Goal: Information Seeking & Learning: Learn about a topic

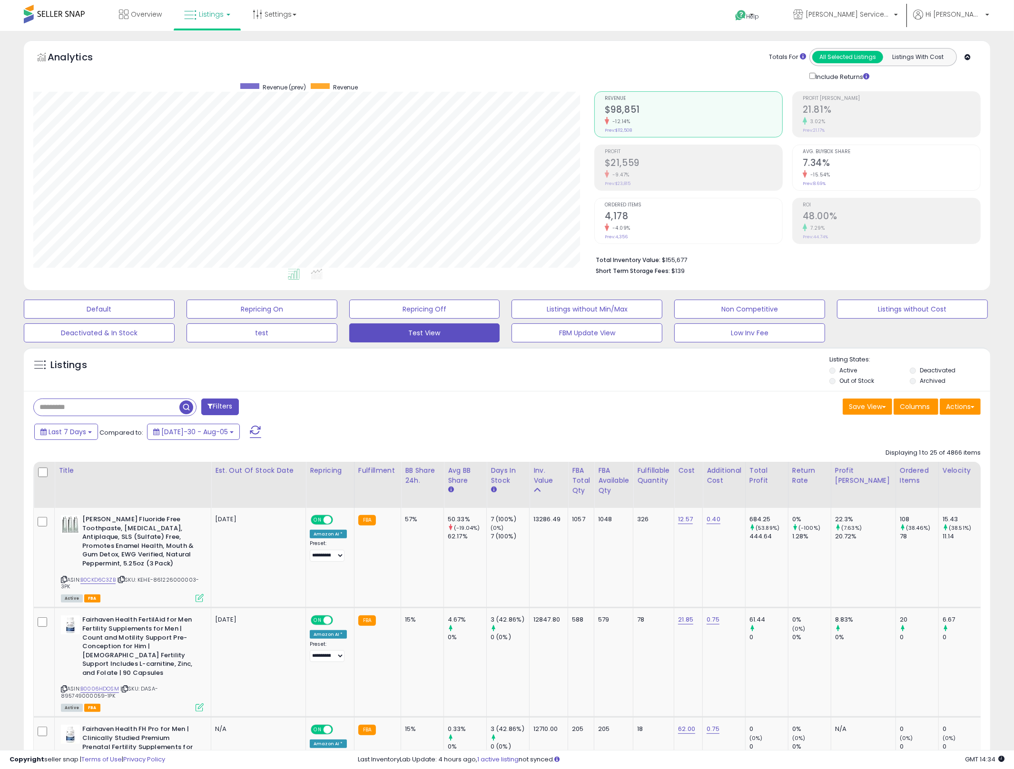
scroll to position [195, 561]
click at [648, 369] on div "Listings" at bounding box center [507, 371] width 966 height 32
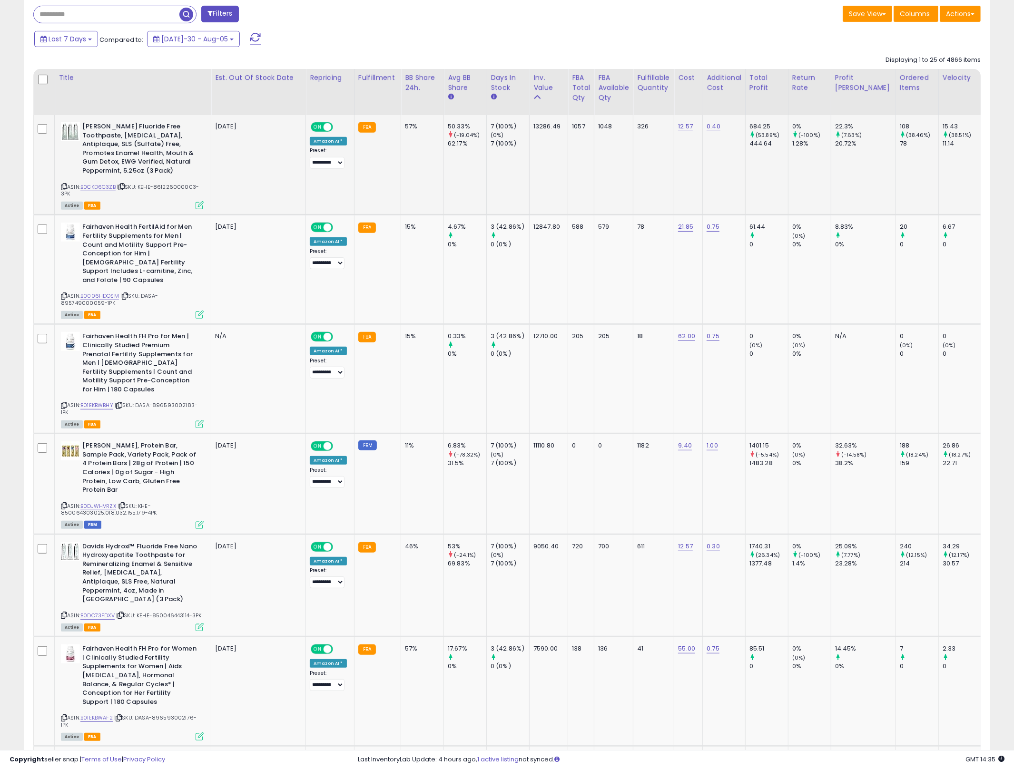
scroll to position [0, 0]
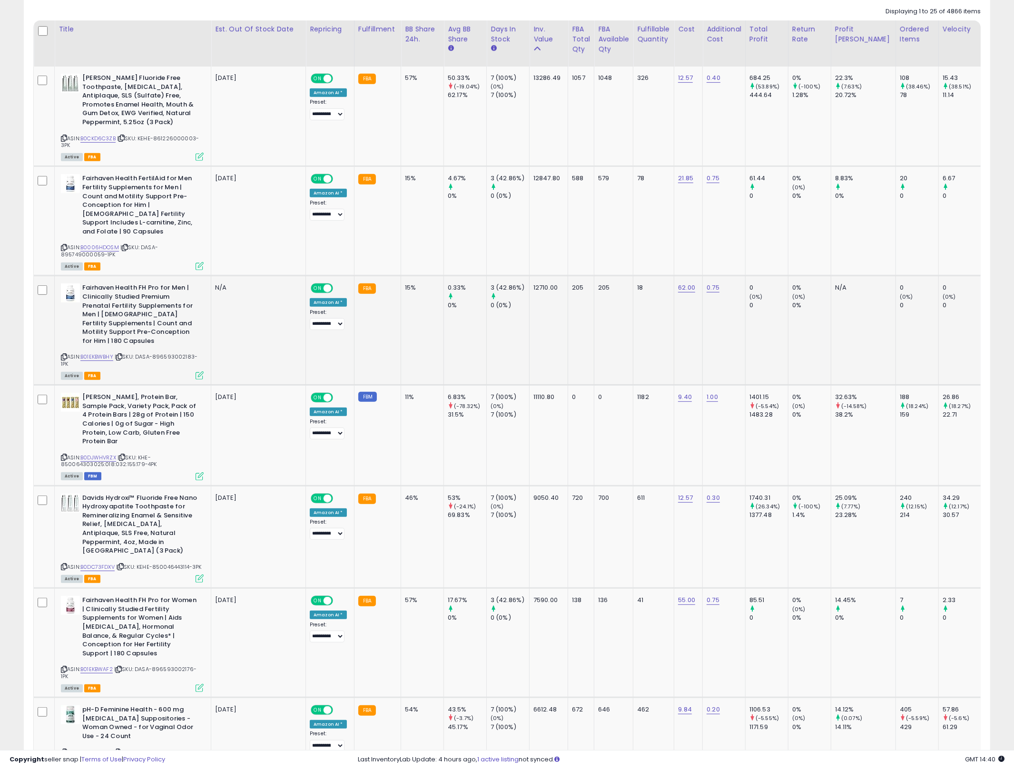
scroll to position [209, 0]
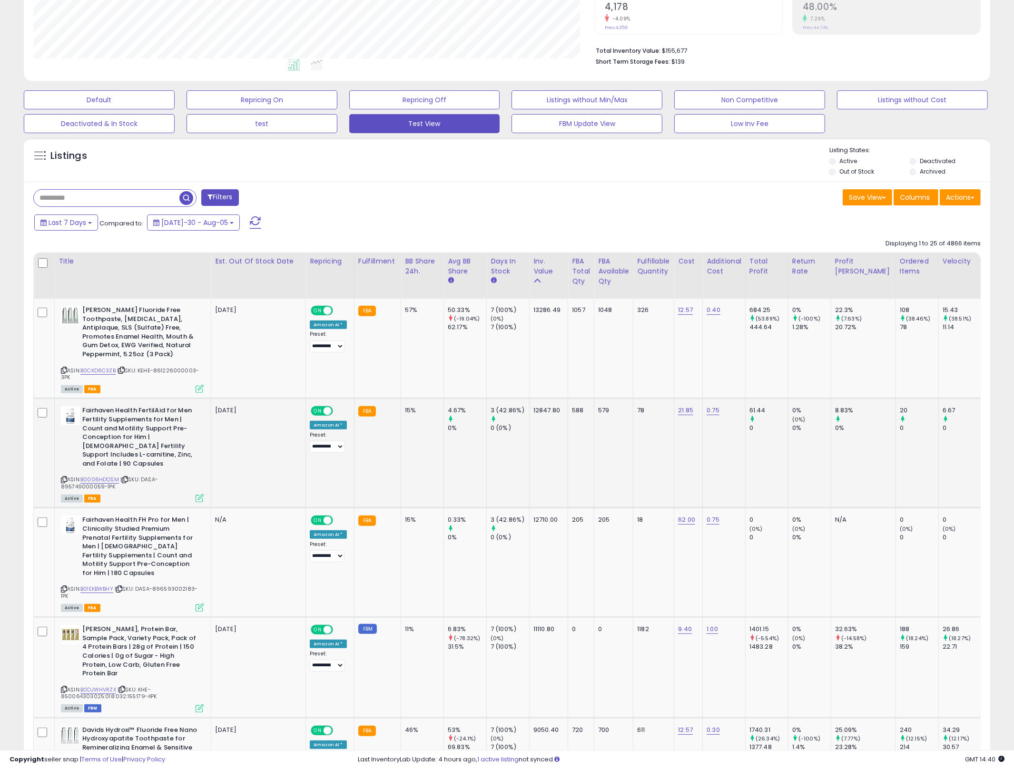
click at [635, 428] on td "78" at bounding box center [653, 453] width 41 height 109
click at [458, 342] on td "50.33% (-19.04%) 62.17%" at bounding box center [465, 349] width 43 height 100
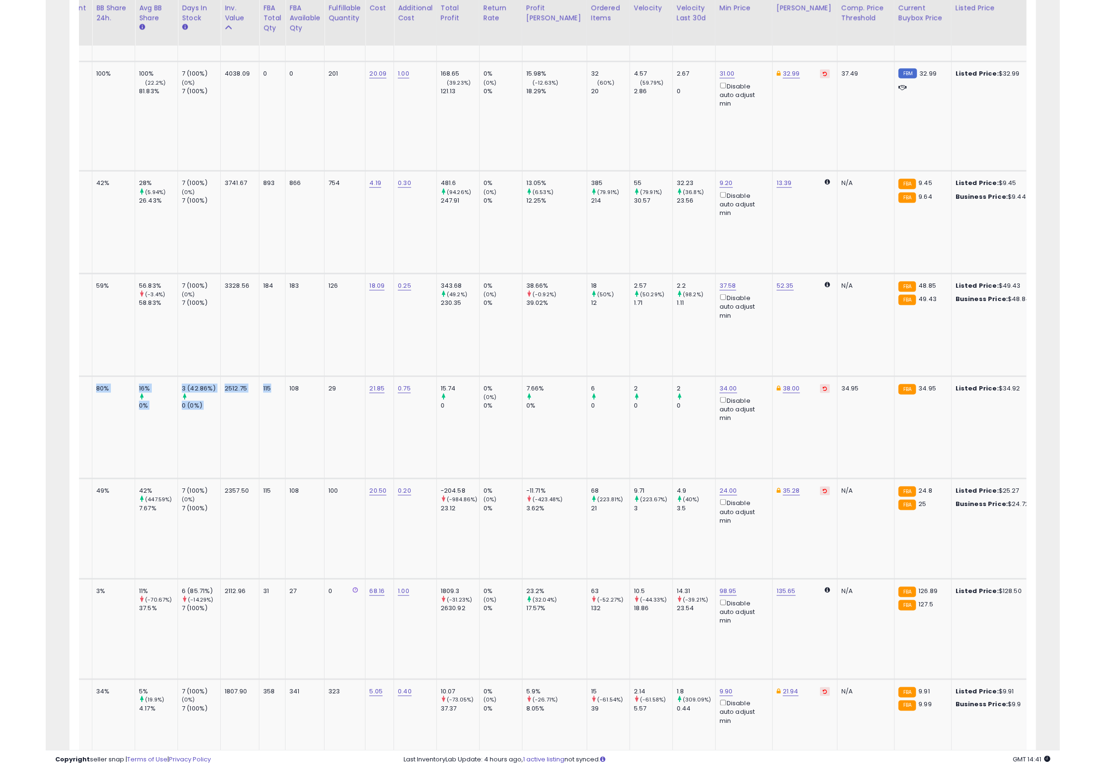
scroll to position [0, 0]
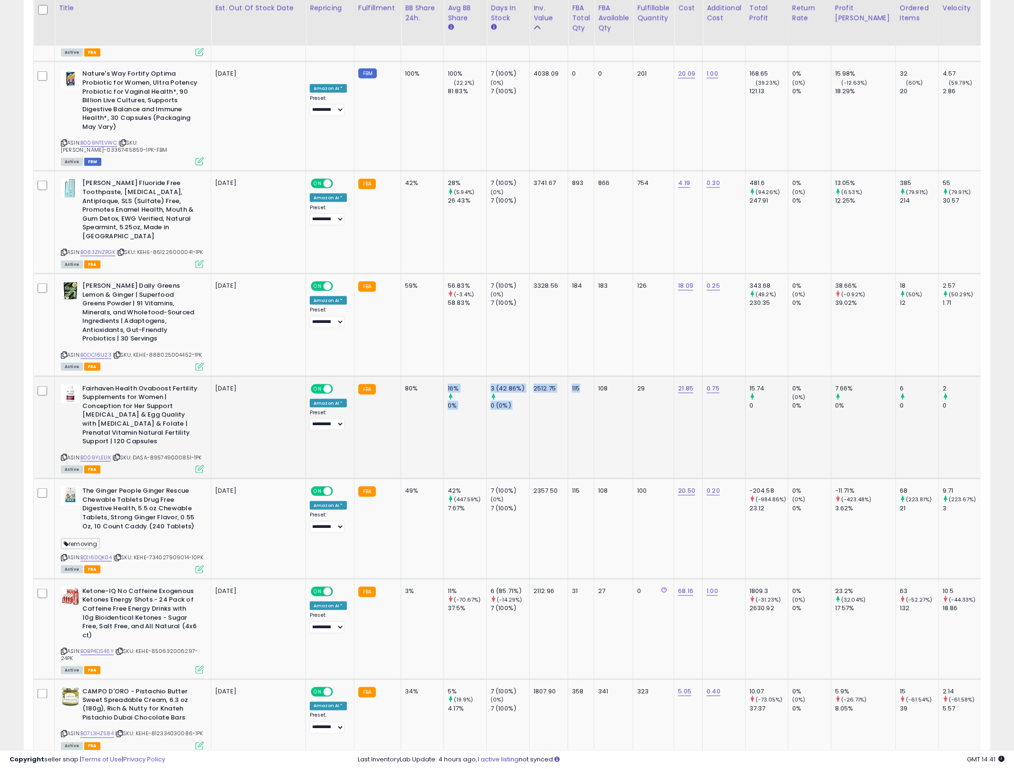
drag, startPoint x: 569, startPoint y: 366, endPoint x: 439, endPoint y: 366, distance: 130.3
click at [440, 376] on td "80%" at bounding box center [422, 427] width 43 height 103
click at [552, 378] on td "2512.75" at bounding box center [548, 427] width 39 height 103
drag, startPoint x: 552, startPoint y: 378, endPoint x: 401, endPoint y: 314, distance: 164.0
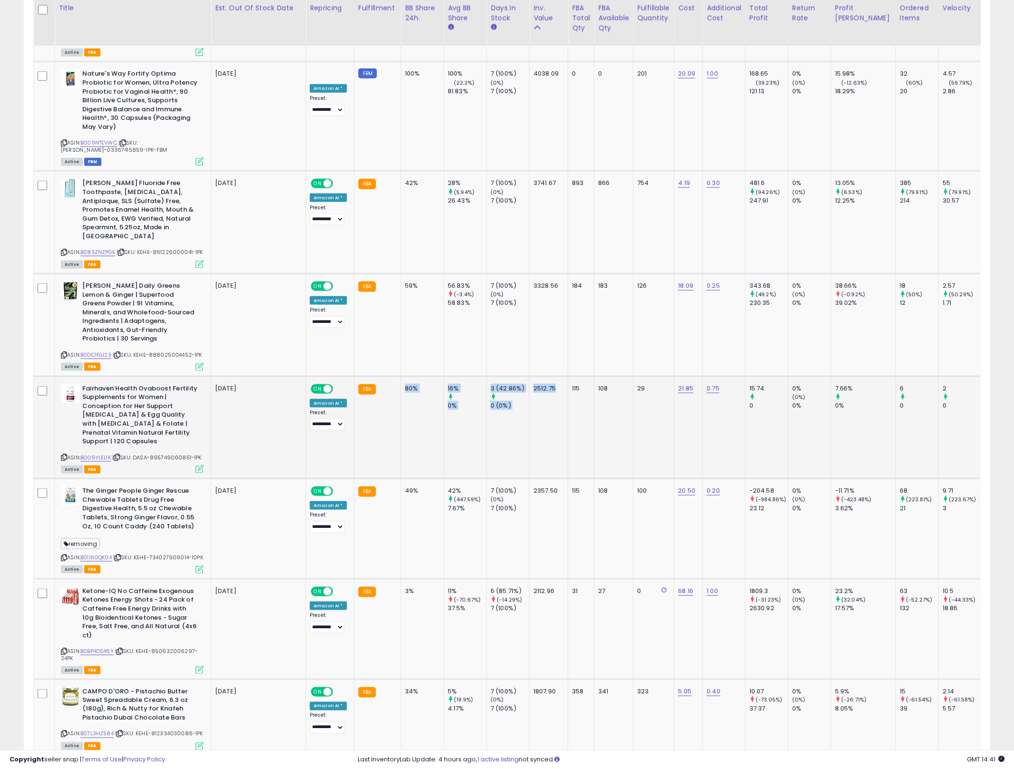
click at [405, 384] on div "80%" at bounding box center [420, 388] width 31 height 9
drag, startPoint x: 402, startPoint y: 315, endPoint x: 415, endPoint y: 316, distance: 13.4
click at [405, 384] on div "80%" at bounding box center [420, 388] width 31 height 9
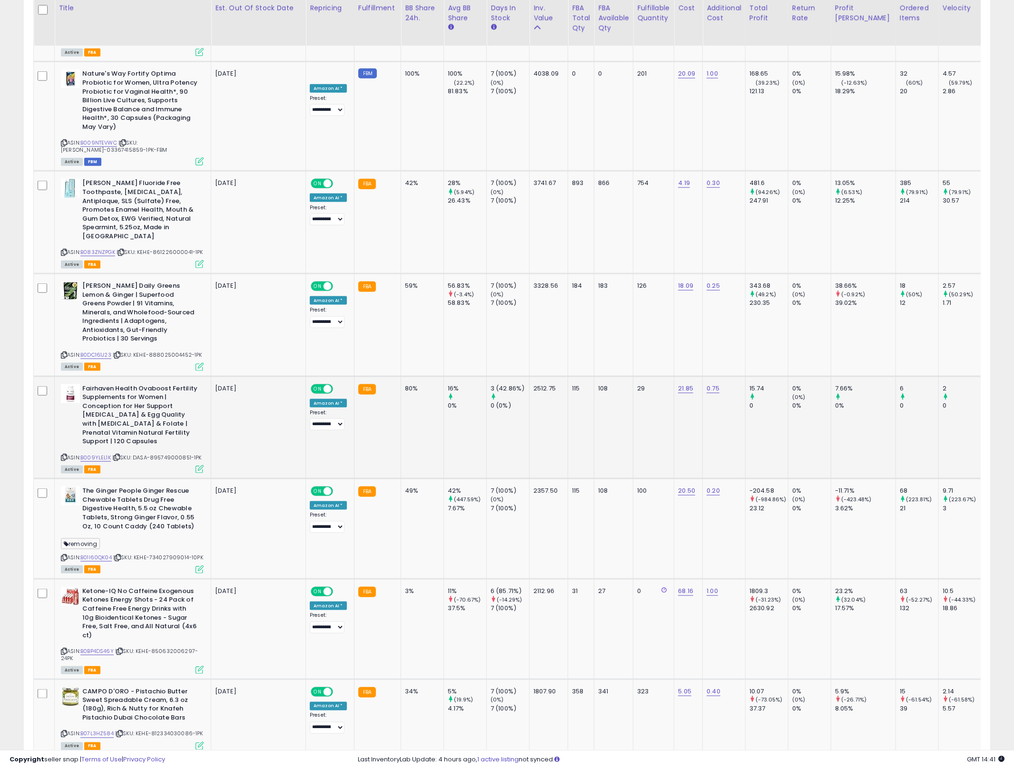
click at [534, 376] on td "2512.75" at bounding box center [548, 427] width 39 height 103
drag, startPoint x: 608, startPoint y: 343, endPoint x: 388, endPoint y: 336, distance: 220.4
click at [608, 376] on td "108" at bounding box center [613, 427] width 39 height 103
click at [129, 384] on b "Fairhaven Health Ovaboost Fertility Supplements for Women | Conception for Her …" at bounding box center [140, 416] width 116 height 64
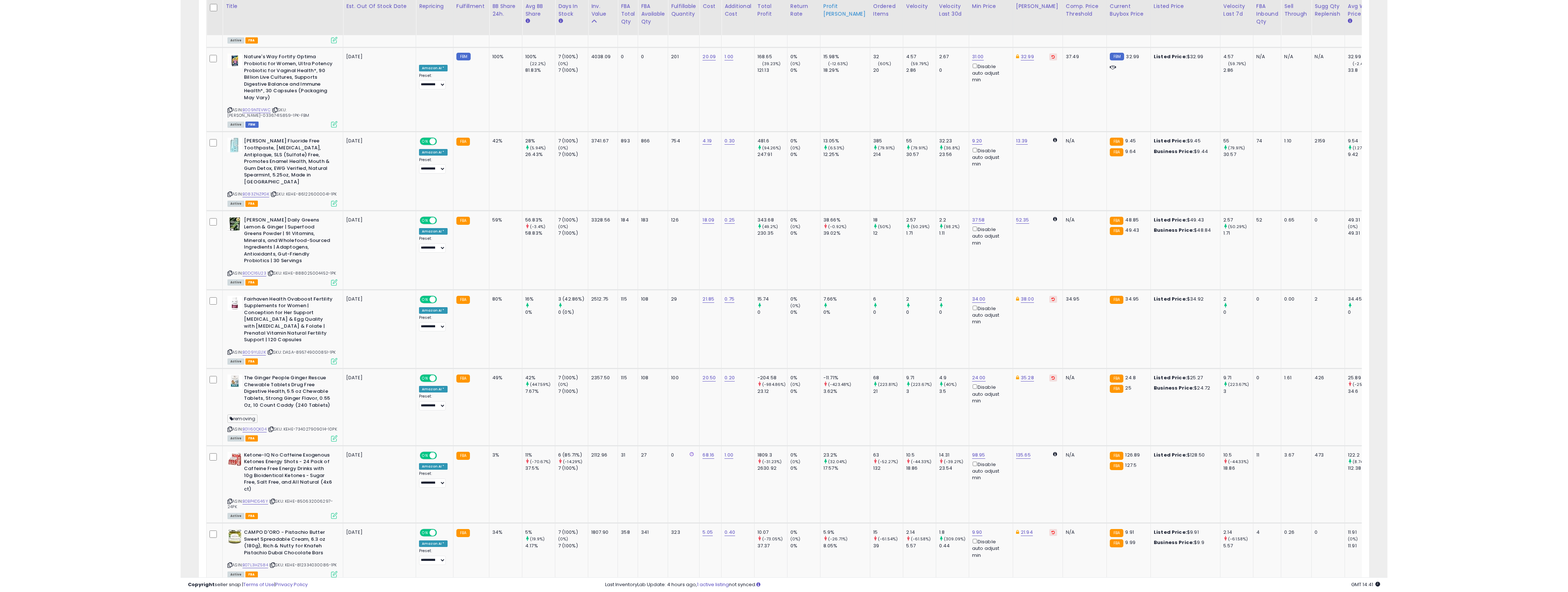
scroll to position [366079, 365304]
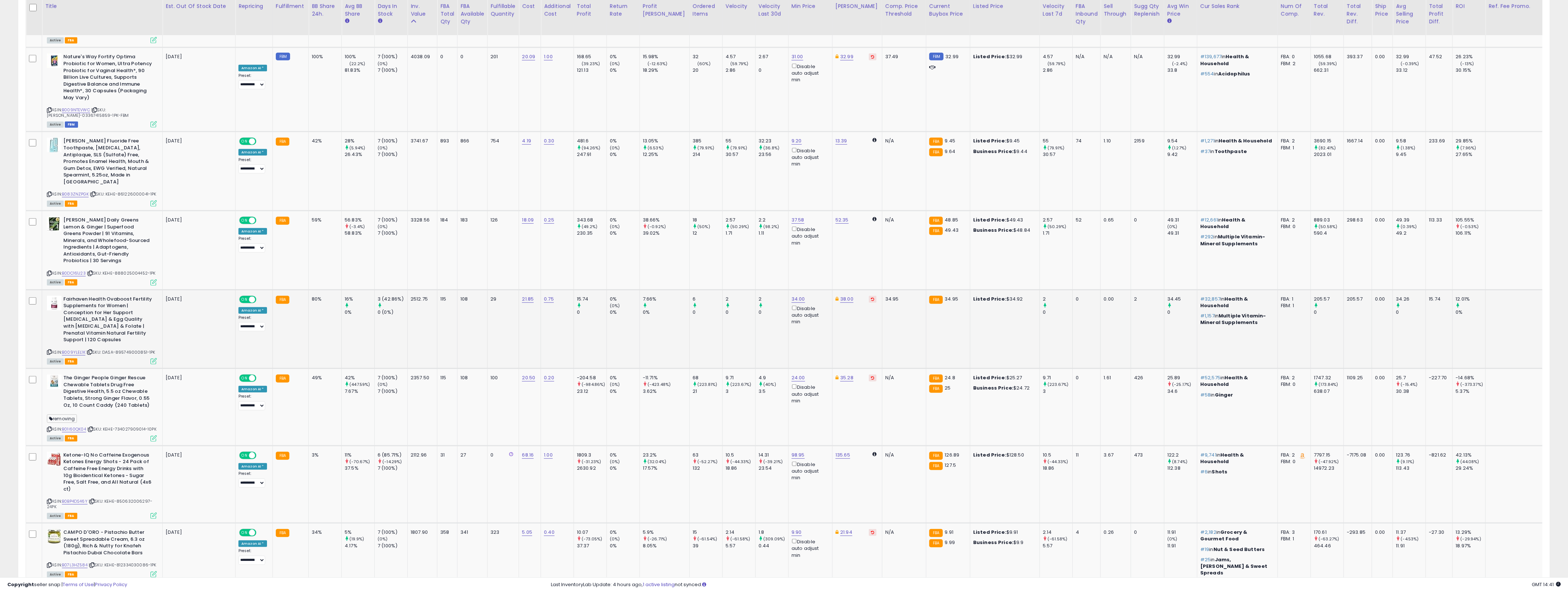
click at [605, 289] on td "15.74 0" at bounding box center [590, 329] width 33 height 79
drag, startPoint x: 353, startPoint y: 269, endPoint x: 493, endPoint y: 264, distance: 140.1
click at [493, 289] on tr "Fairhaven Health Ovaboost Fertility Supplements for Women | Conception for Her …" at bounding box center [824, 329] width 1595 height 79
click at [493, 289] on td "29" at bounding box center [503, 329] width 32 height 79
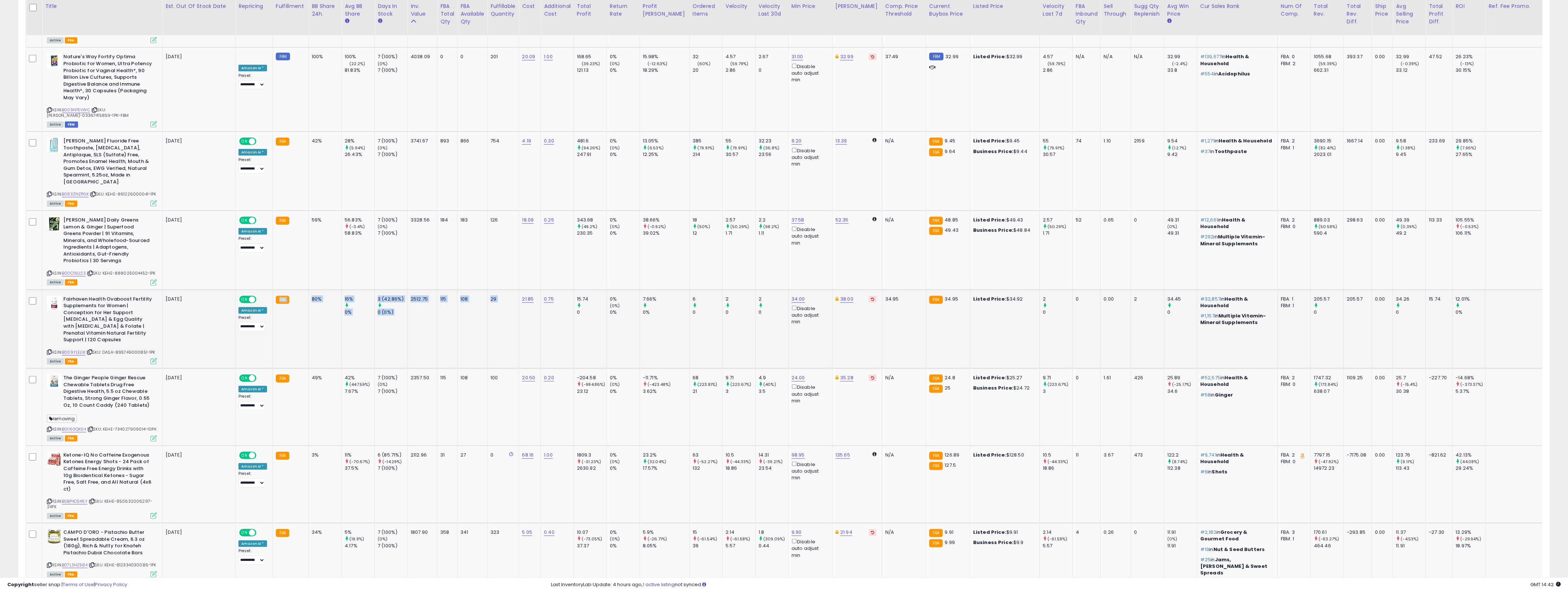
drag, startPoint x: 493, startPoint y: 264, endPoint x: 303, endPoint y: 270, distance: 190.1
click at [303, 289] on tr "Fairhaven Health Ovaboost Fertility Supplements for Women | Conception for Her …" at bounding box center [824, 329] width 1595 height 79
click at [305, 289] on td "FBA" at bounding box center [290, 329] width 36 height 79
drag, startPoint x: 305, startPoint y: 267, endPoint x: 756, endPoint y: 258, distance: 451.1
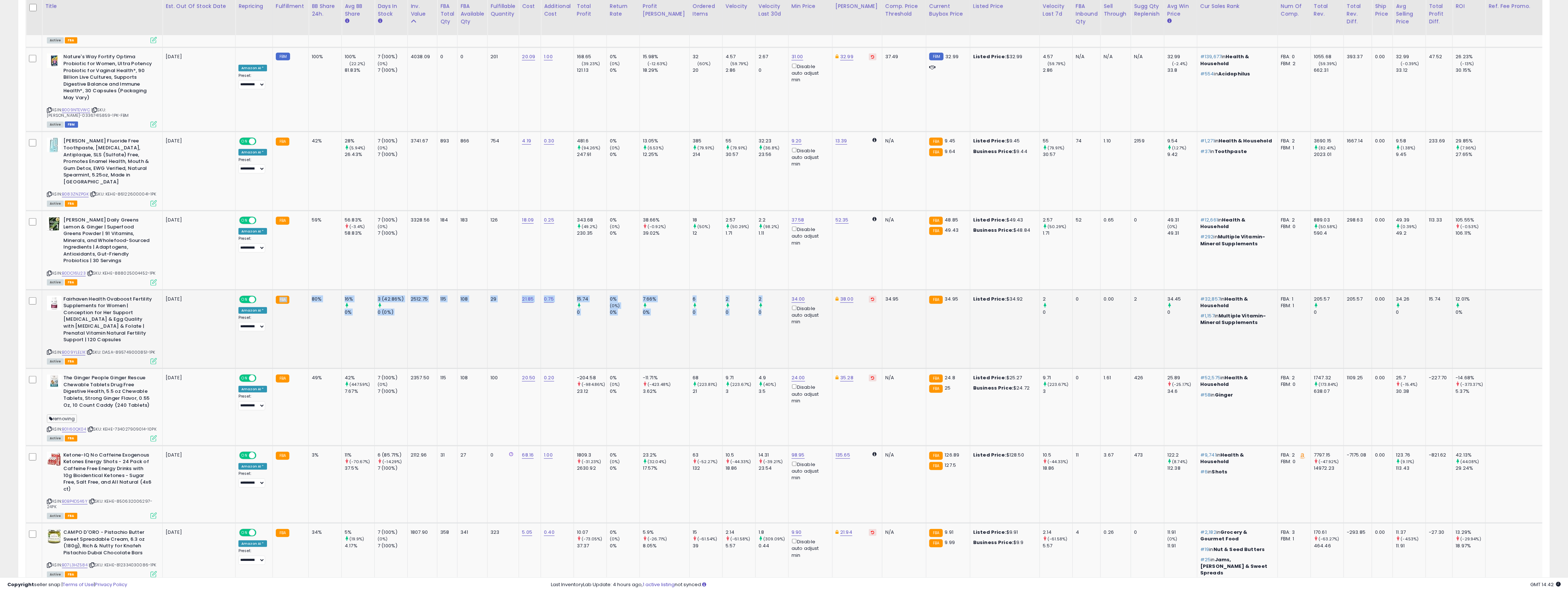
click at [756, 289] on tr "Fairhaven Health Ovaboost Fertility Supplements for Women | Conception for Her …" at bounding box center [824, 329] width 1595 height 79
click at [758, 309] on div "0" at bounding box center [773, 313] width 30 height 7
drag, startPoint x: 756, startPoint y: 258, endPoint x: 267, endPoint y: 245, distance: 489.2
click at [261, 289] on tr "Fairhaven Health Ovaboost Fertility Supplements for Women | Conception for Her …" at bounding box center [824, 329] width 1595 height 79
